Goal: Task Accomplishment & Management: Complete application form

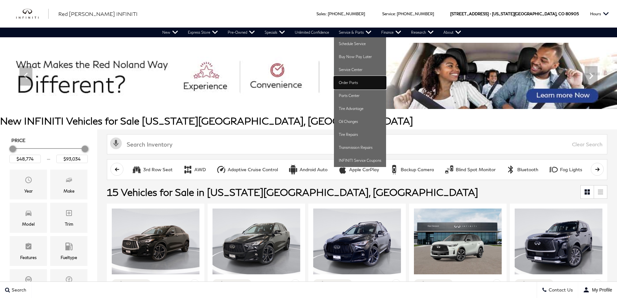
click at [355, 82] on link "Order Parts" at bounding box center [360, 82] width 52 height 13
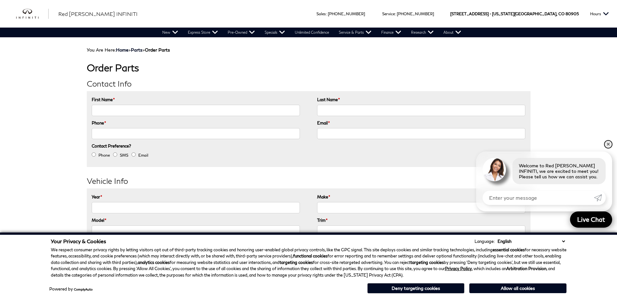
drag, startPoint x: 609, startPoint y: 143, endPoint x: 583, endPoint y: 138, distance: 26.3
click at [609, 142] on link "✕" at bounding box center [609, 144] width 8 height 8
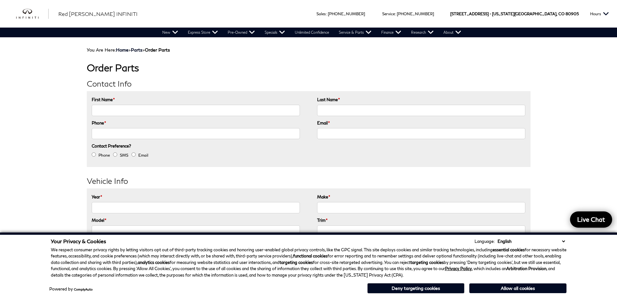
click at [227, 114] on input "First Name *" at bounding box center [196, 110] width 208 height 11
type input "[PERSON_NAME]"
type input "Guffy"
type input "(___) ___-____"
click at [210, 136] on input "(___) ___-____" at bounding box center [196, 133] width 208 height 11
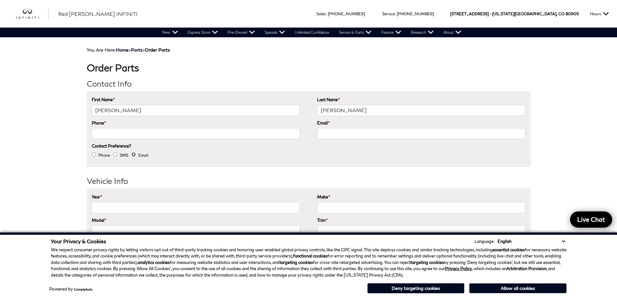
click at [136, 154] on input "Email" at bounding box center [134, 154] width 4 height 4
radio input "true"
click at [233, 134] on input "(___) ___-____" at bounding box center [196, 133] width 208 height 11
type input "(719) 475-1920"
click at [351, 134] on input "Email *" at bounding box center [421, 133] width 208 height 11
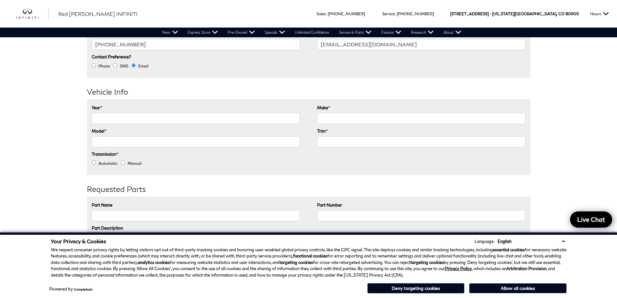
scroll to position [97, 0]
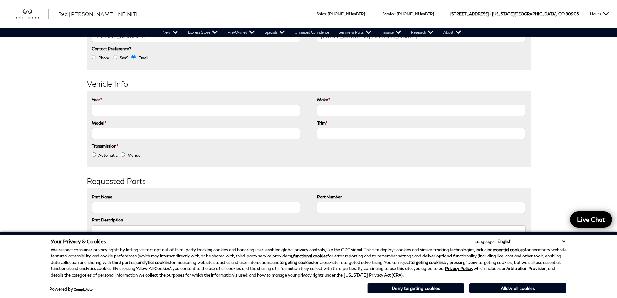
type input "marshallg@subaruofcolorado.com"
click at [154, 112] on input "Year *" at bounding box center [196, 110] width 208 height 11
type input "2018"
drag, startPoint x: 364, startPoint y: 111, endPoint x: 367, endPoint y: 114, distance: 4.0
click at [364, 111] on input "Make *" at bounding box center [421, 110] width 208 height 11
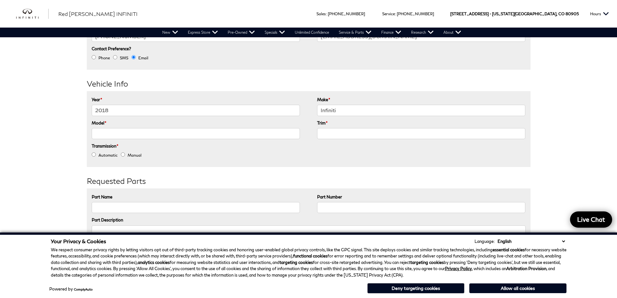
type input "Infiniti"
click at [270, 134] on input "Model *" at bounding box center [196, 133] width 208 height 11
type input "QX30"
click at [340, 133] on input "Trim *" at bounding box center [421, 133] width 208 height 11
type input "Premium"
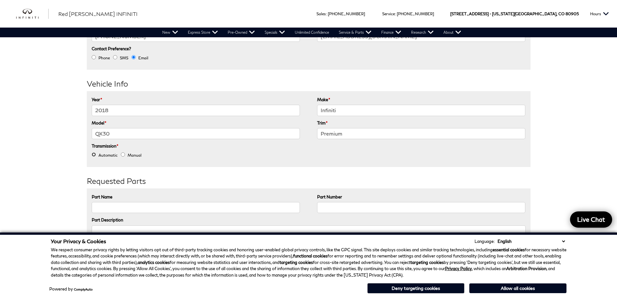
click at [92, 153] on input "Automatic" at bounding box center [94, 154] width 4 height 4
radio input "true"
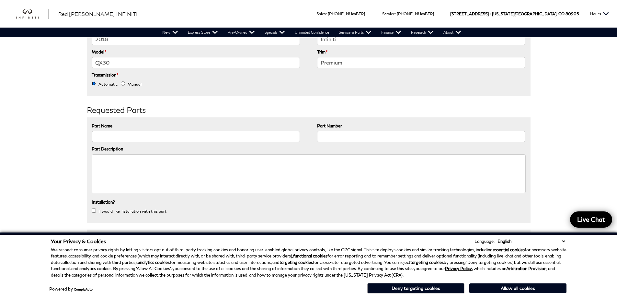
scroll to position [194, 0]
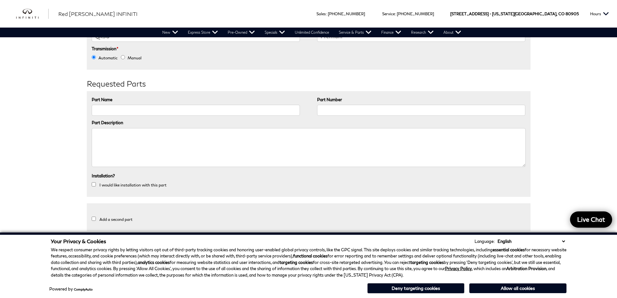
click at [139, 137] on textarea "Part Description" at bounding box center [309, 147] width 434 height 39
paste textarea "Sunshade - Infiniti (91250-5DA2D)"
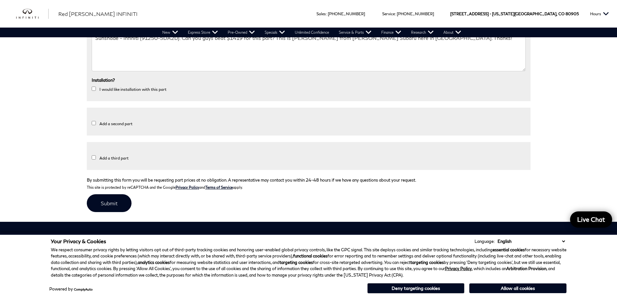
scroll to position [292, 0]
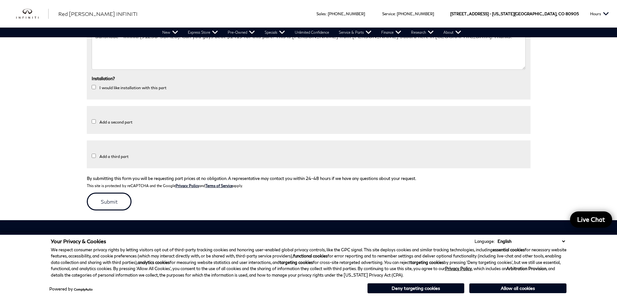
type textarea "Sunshade - Infiniti (91250-5DA2D). Can you guys beat $1419 for this part? This …"
drag, startPoint x: 122, startPoint y: 196, endPoint x: 132, endPoint y: 196, distance: 10.4
click at [122, 196] on input "submit" at bounding box center [109, 201] width 45 height 18
